Goal: Information Seeking & Learning: Learn about a topic

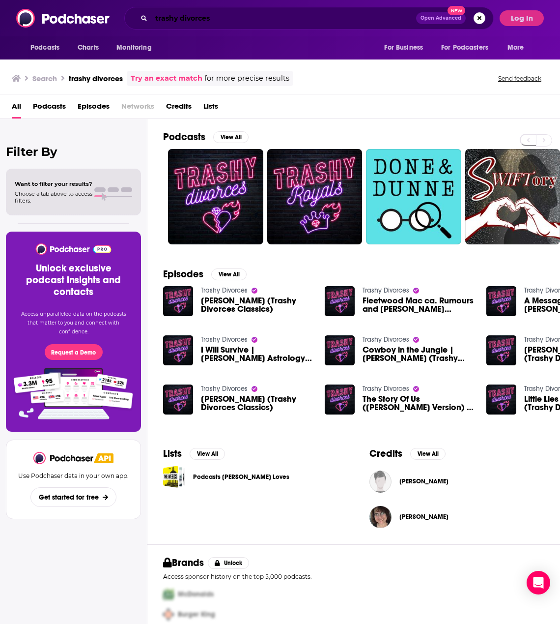
click at [187, 19] on input "trashy divorces" at bounding box center [283, 18] width 265 height 16
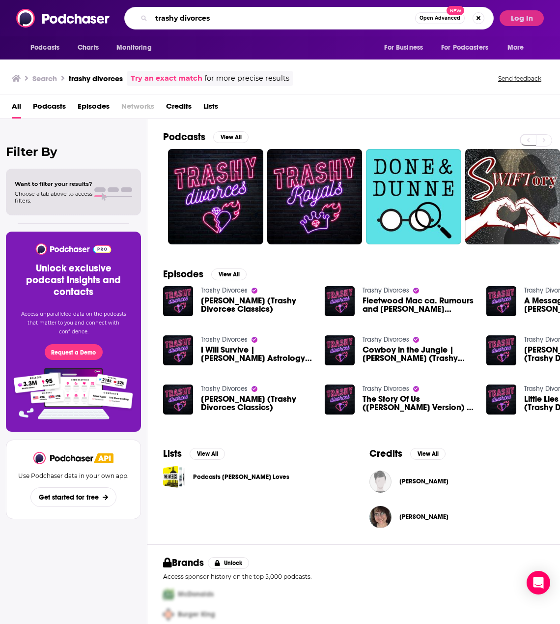
click at [187, 19] on input "trashy divorces" at bounding box center [283, 18] width 264 height 16
type input "navigating digital payments"
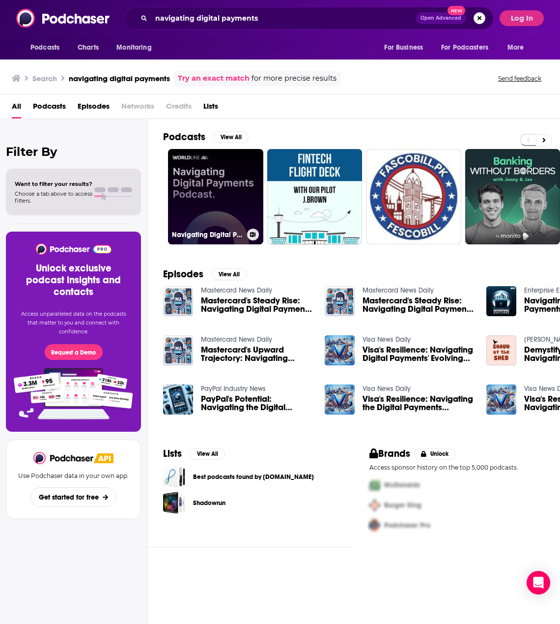
click at [217, 156] on link "Navigating Digital Payments" at bounding box center [215, 196] width 95 height 95
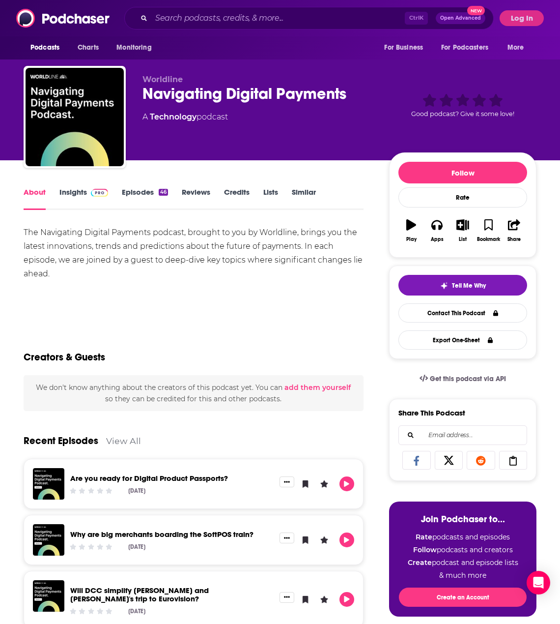
click at [63, 192] on link "Insights" at bounding box center [83, 198] width 49 height 23
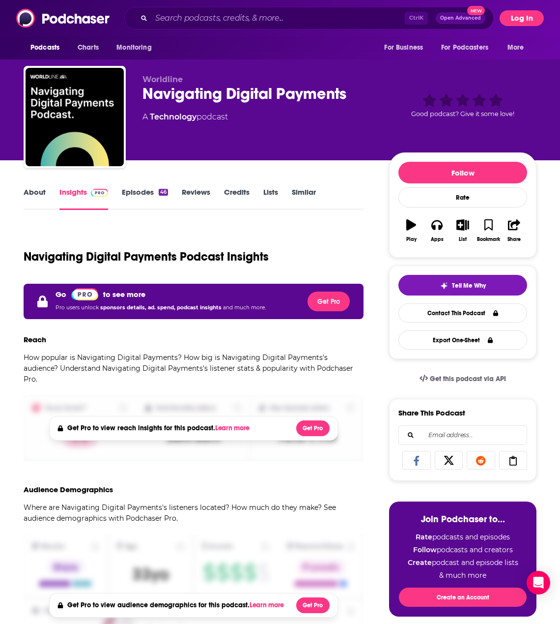
click at [528, 19] on button "Log In" at bounding box center [522, 18] width 44 height 16
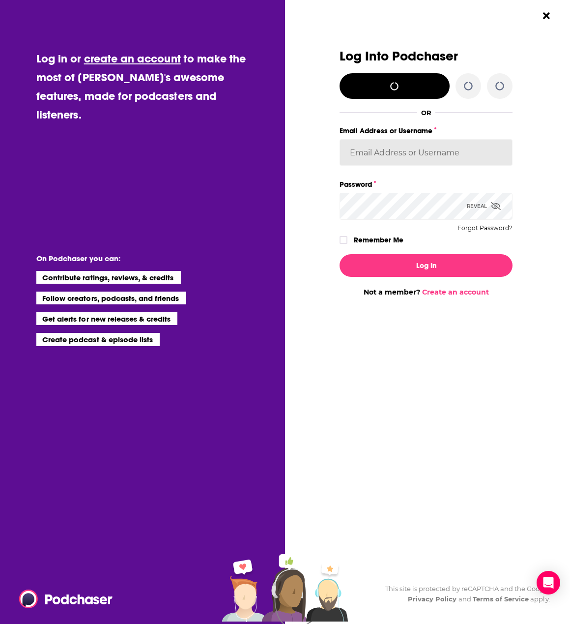
type input "[PERSON_NAME][EMAIL_ADDRESS][PERSON_NAME][DOMAIN_NAME]"
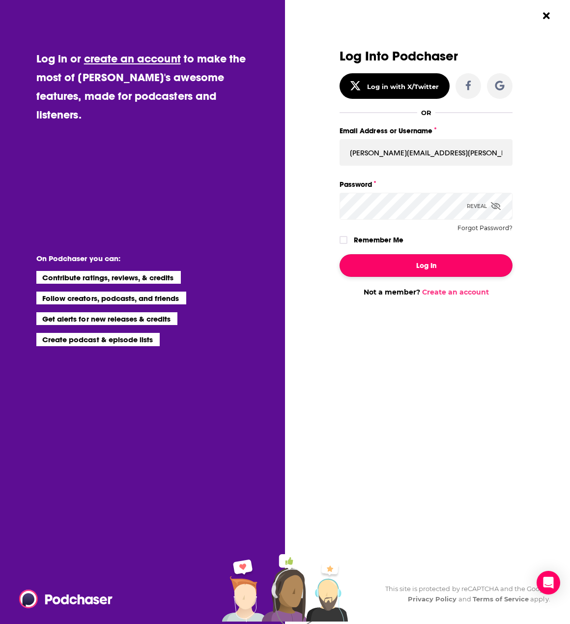
click at [446, 256] on button "Log In" at bounding box center [426, 265] width 173 height 23
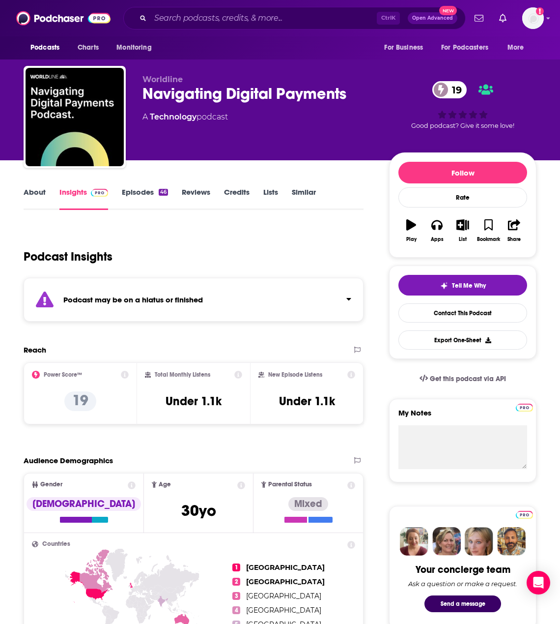
click at [206, 308] on div "Podcast may be on a hiatus or finished" at bounding box center [194, 300] width 340 height 44
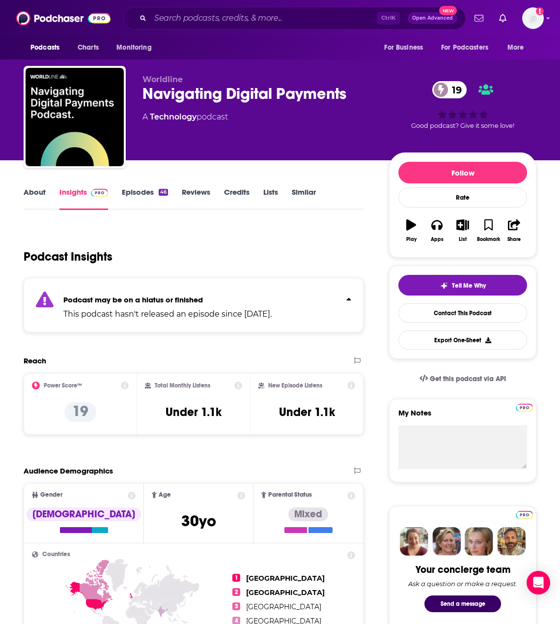
click at [154, 193] on link "Episodes 46" at bounding box center [145, 198] width 46 height 23
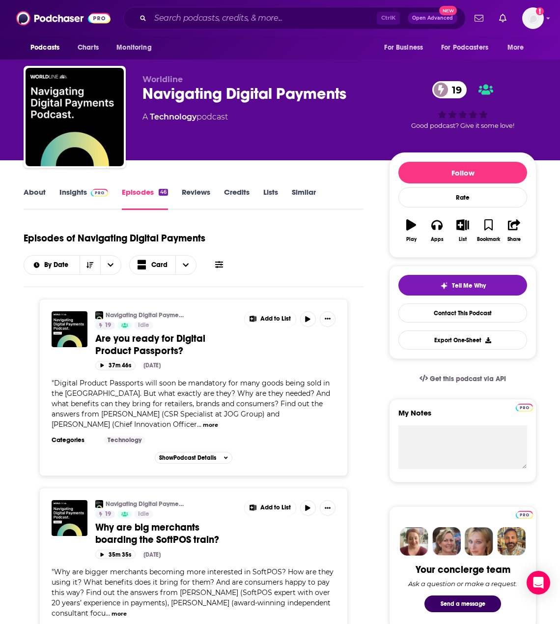
click at [77, 193] on link "Insights" at bounding box center [83, 198] width 49 height 23
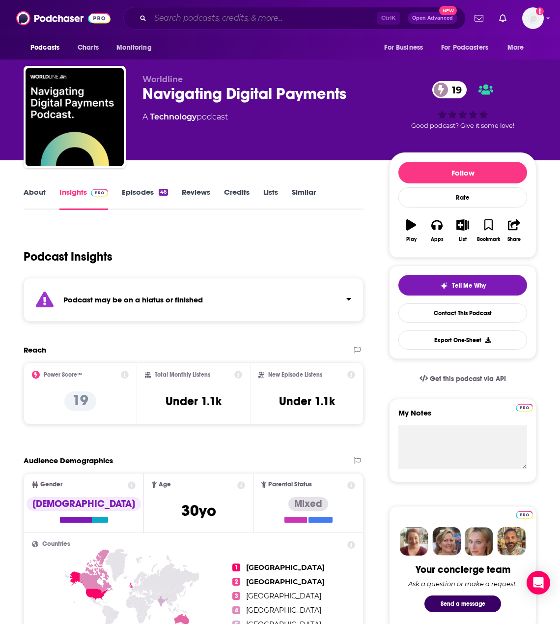
click at [178, 22] on input "Search podcasts, credits, & more..." at bounding box center [263, 18] width 227 height 16
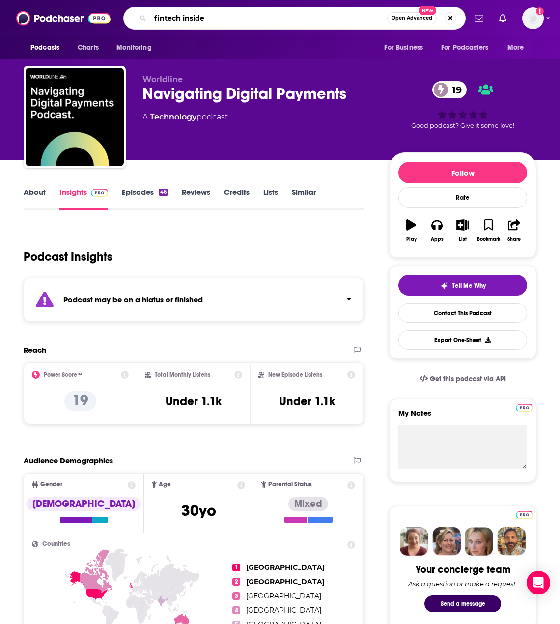
type input "fintech insider"
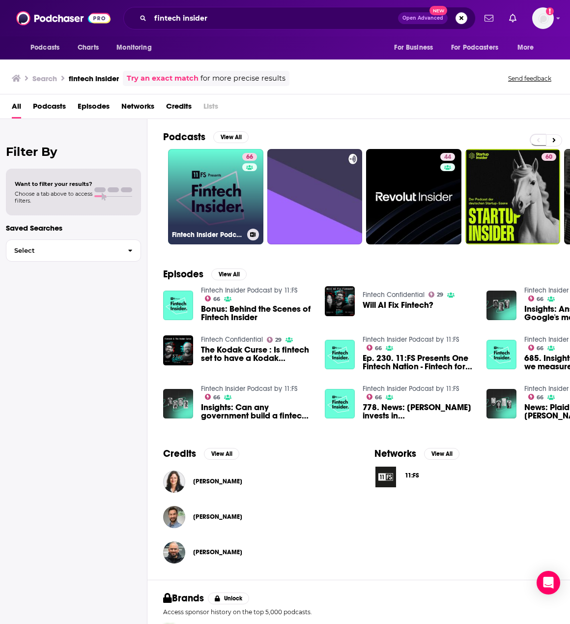
click at [236, 169] on link "66 Fintech Insider Podcast by 11:FS" at bounding box center [215, 196] width 95 height 95
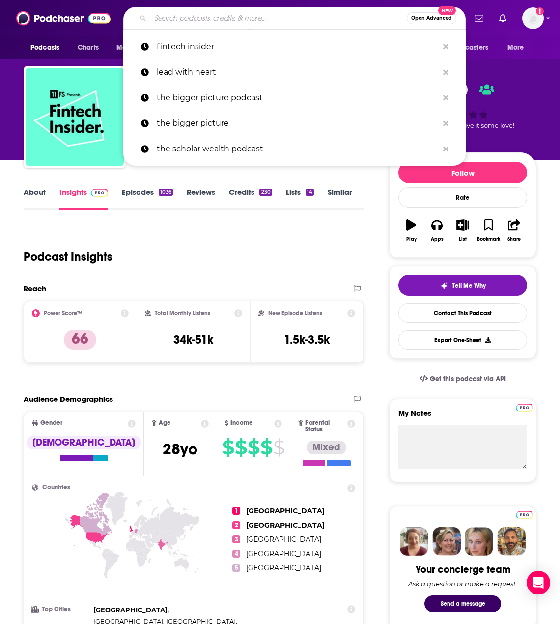
click at [242, 22] on input "Search podcasts, credits, & more..." at bounding box center [278, 18] width 257 height 16
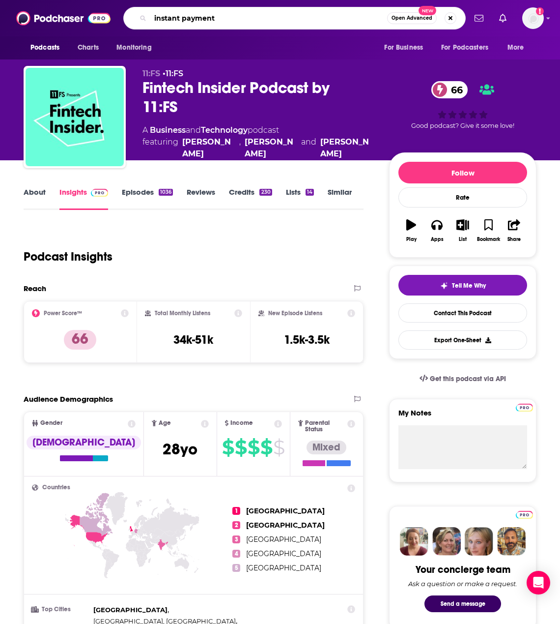
type input "instant payments"
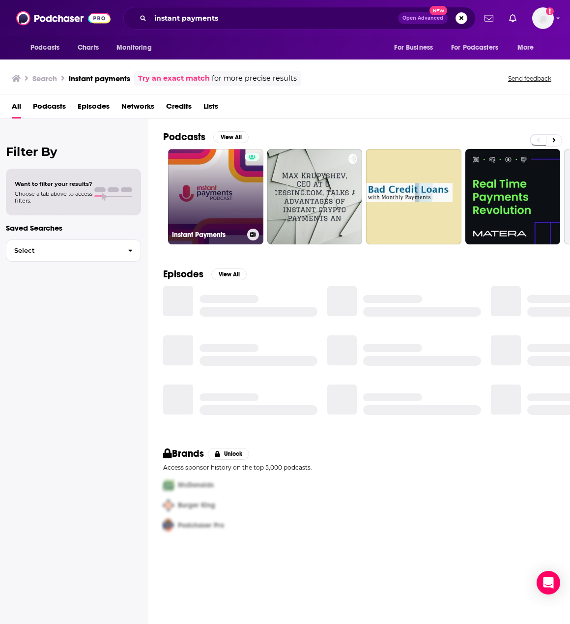
click at [213, 181] on link "Instant Payments" at bounding box center [215, 196] width 95 height 95
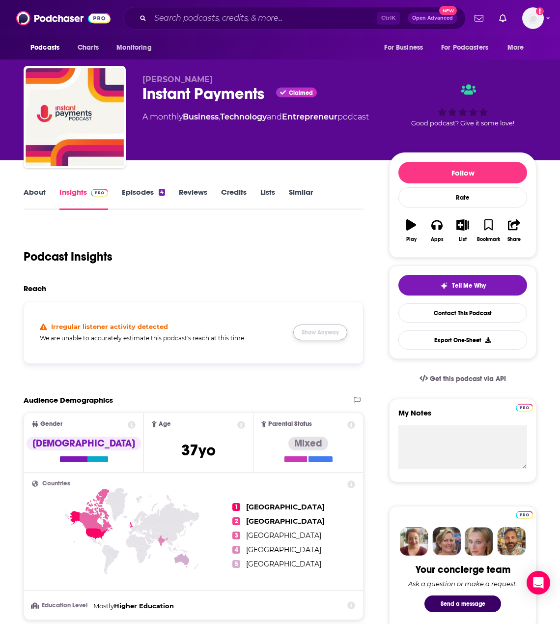
click at [319, 333] on button "Show Anyway" at bounding box center [321, 332] width 54 height 16
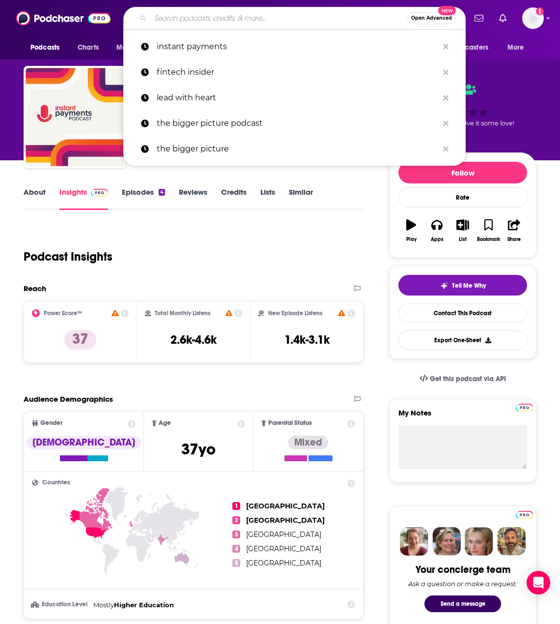
click at [191, 21] on input "Search podcasts, credits, & more..." at bounding box center [278, 18] width 257 height 16
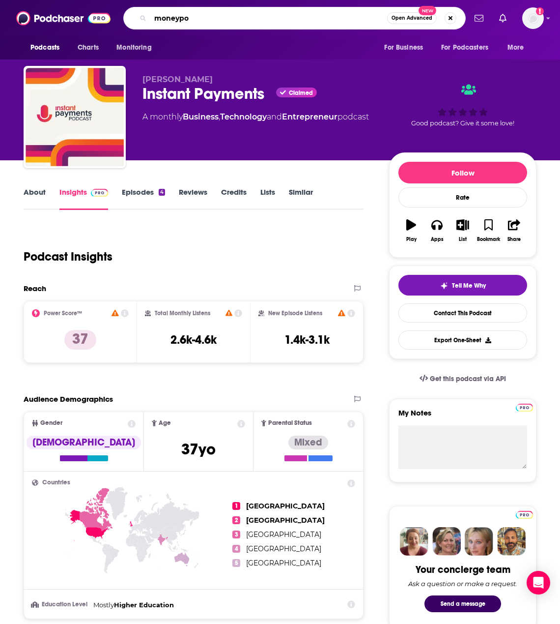
type input "moneypot"
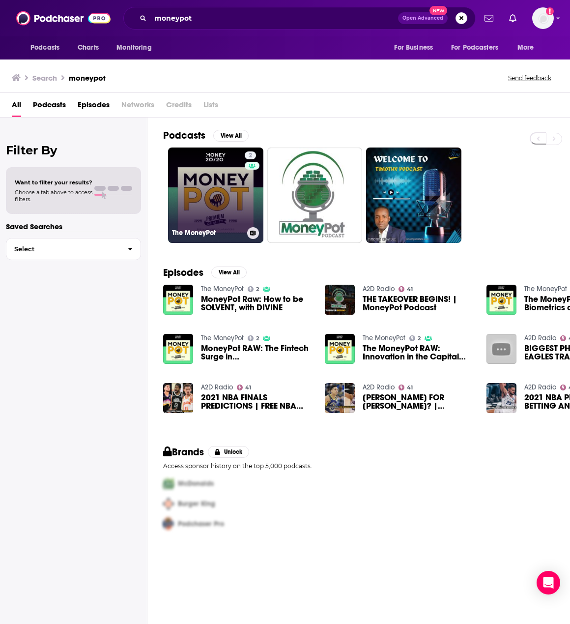
click at [220, 181] on link "2 The MoneyPot" at bounding box center [215, 194] width 95 height 95
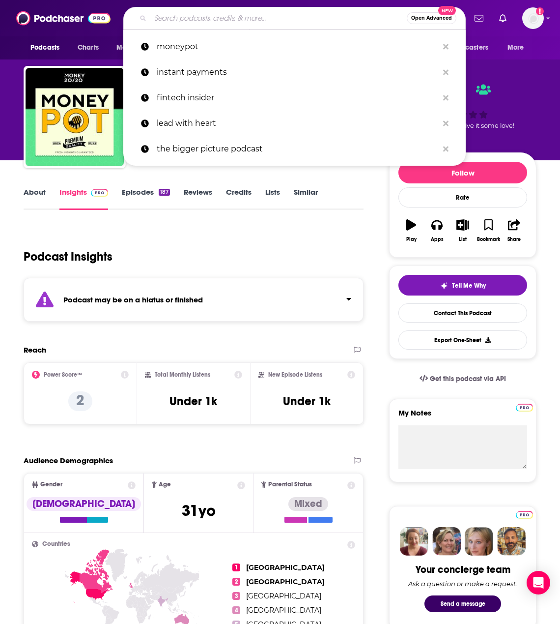
click at [321, 16] on input "Search podcasts, credits, & more..." at bounding box center [278, 18] width 257 height 16
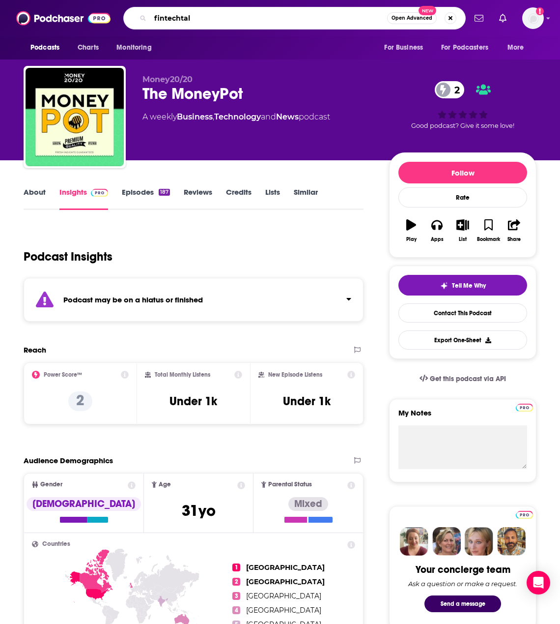
type input "fintechtalk"
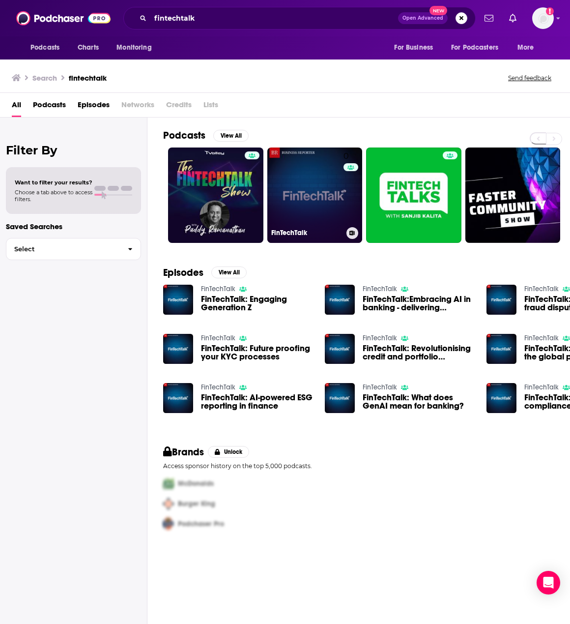
click at [338, 181] on link "0 FinTechTalk" at bounding box center [314, 194] width 95 height 95
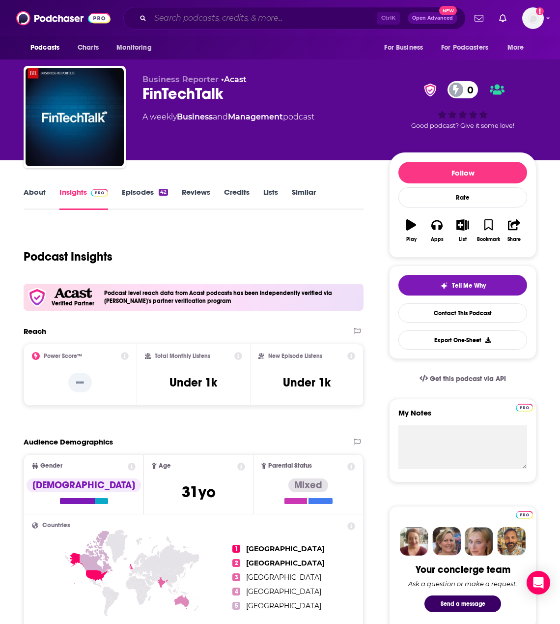
click at [176, 17] on input "Search podcasts, credits, & more..." at bounding box center [263, 18] width 227 height 16
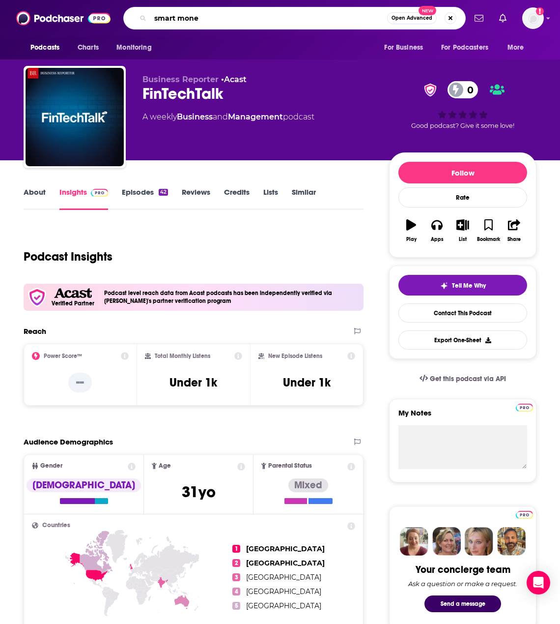
type input "smart money"
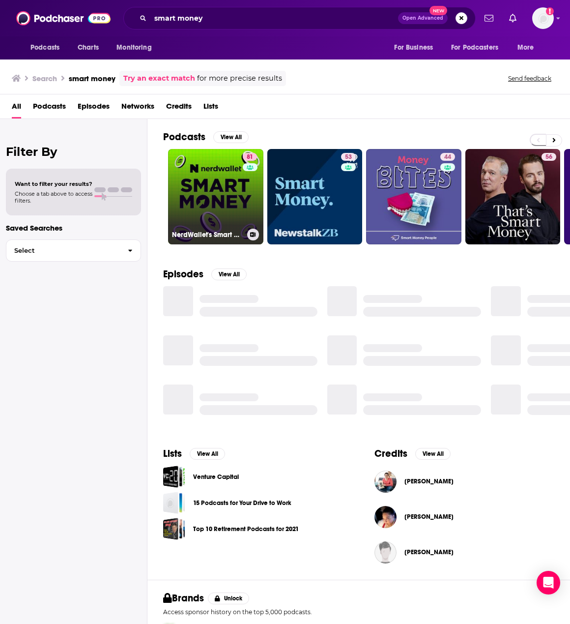
click at [218, 176] on link "81 NerdWallet's Smart Money Podcast" at bounding box center [215, 196] width 95 height 95
